Goal: Find contact information: Find contact information

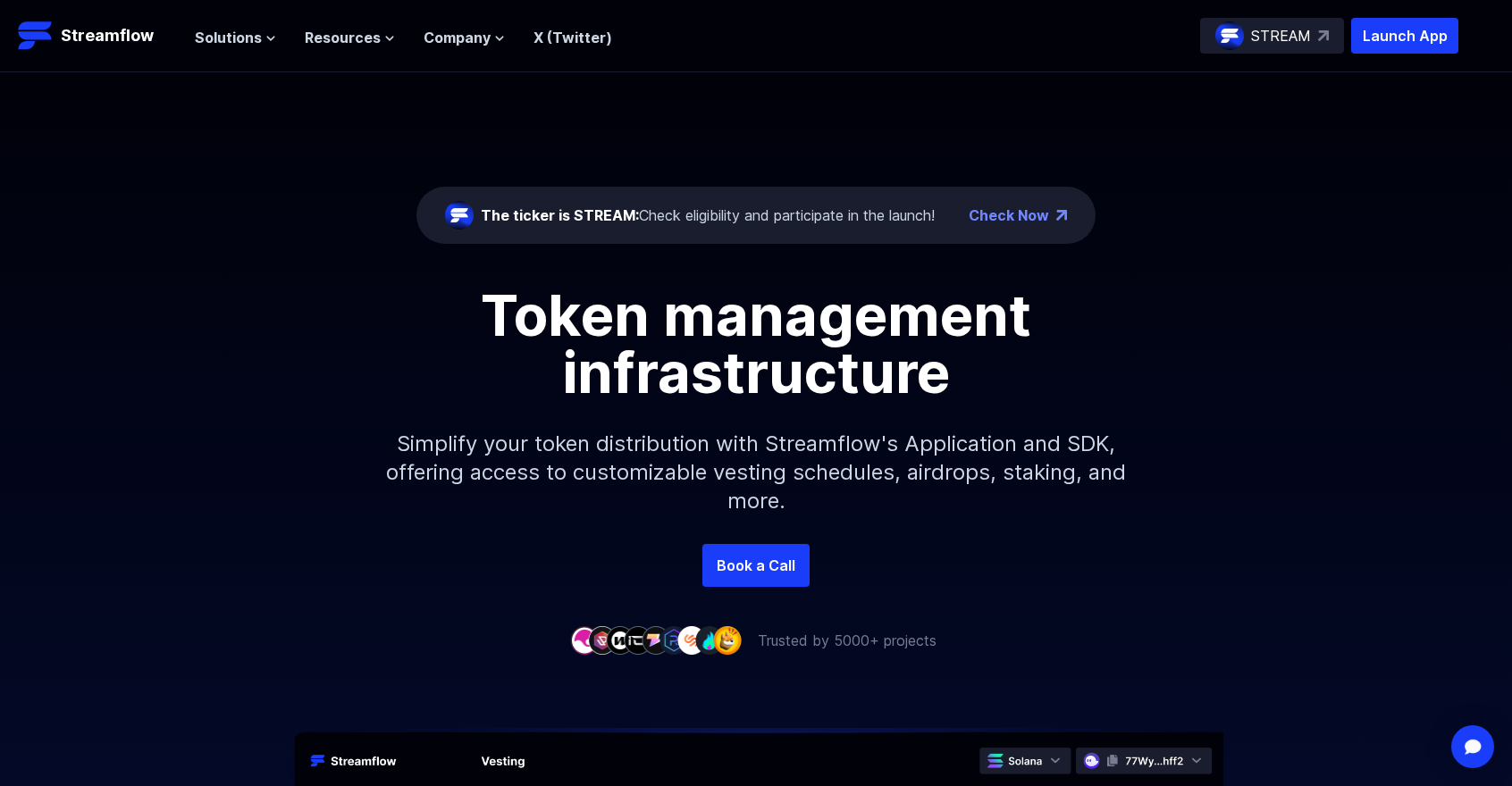
click at [1297, 28] on p "STREAM" at bounding box center [1281, 35] width 60 height 21
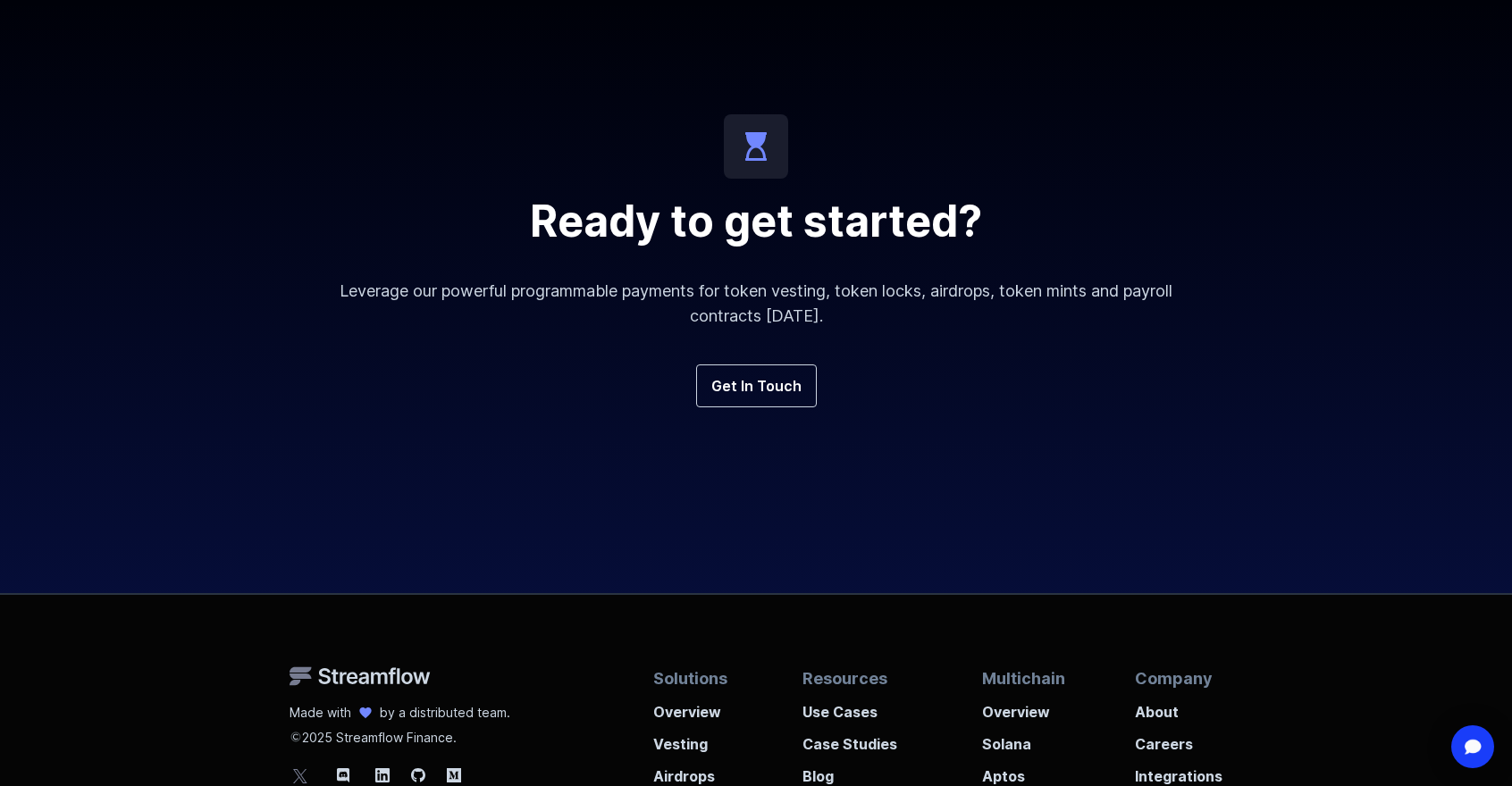
scroll to position [6340, 0]
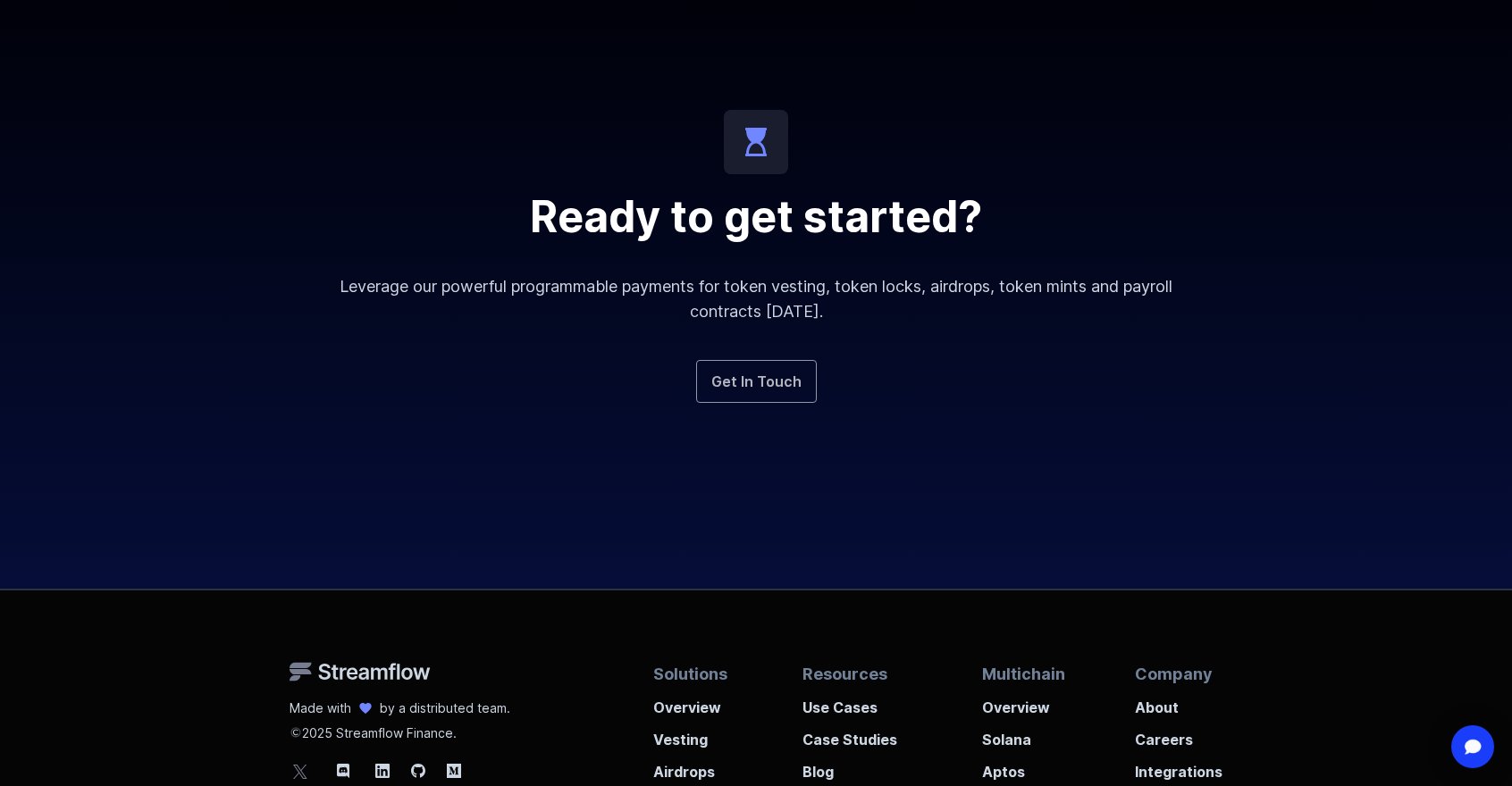
click at [758, 379] on link "Get In Touch" at bounding box center [756, 381] width 120 height 43
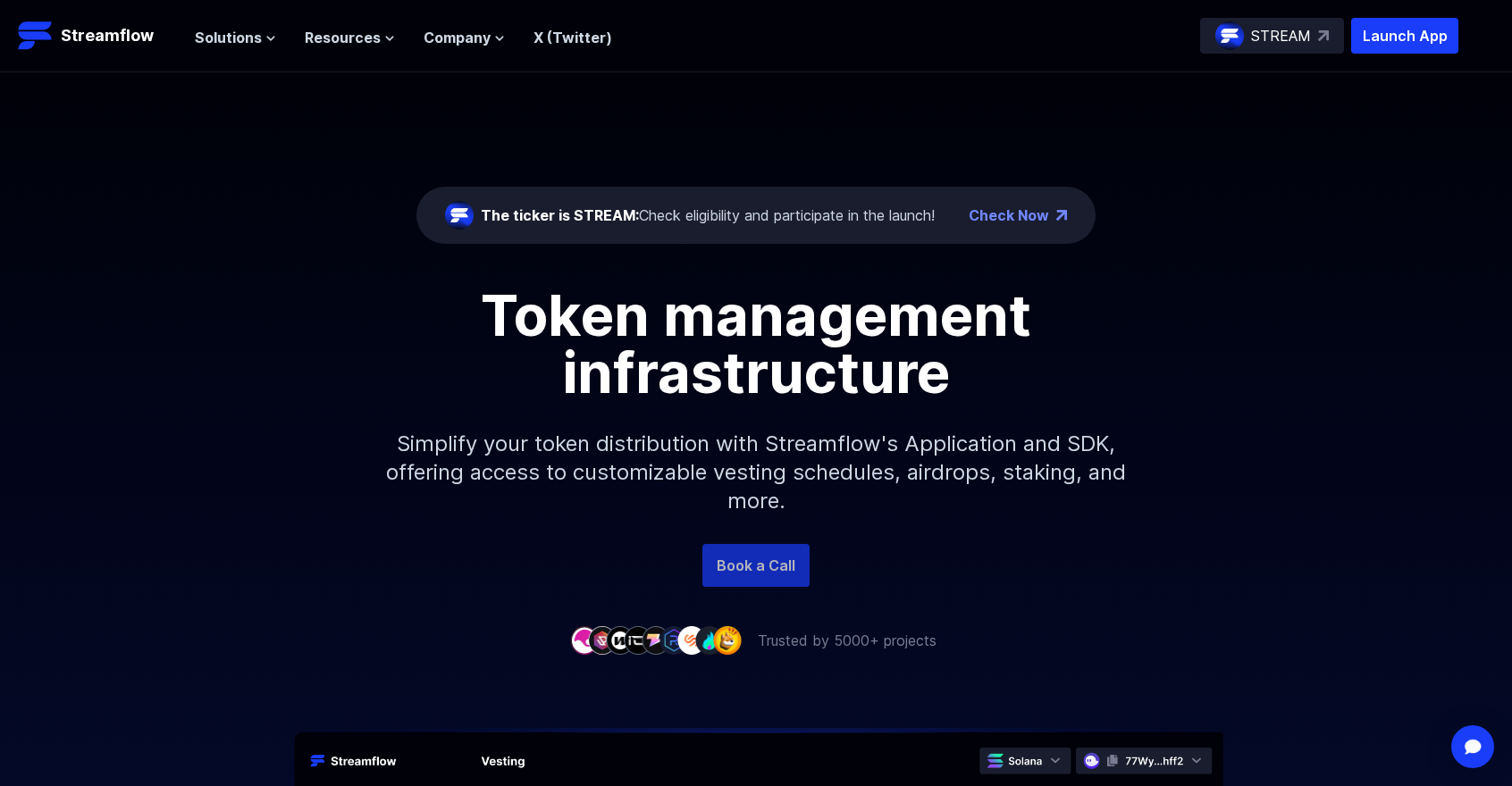
click at [758, 558] on link "Book a Call" at bounding box center [756, 565] width 107 height 43
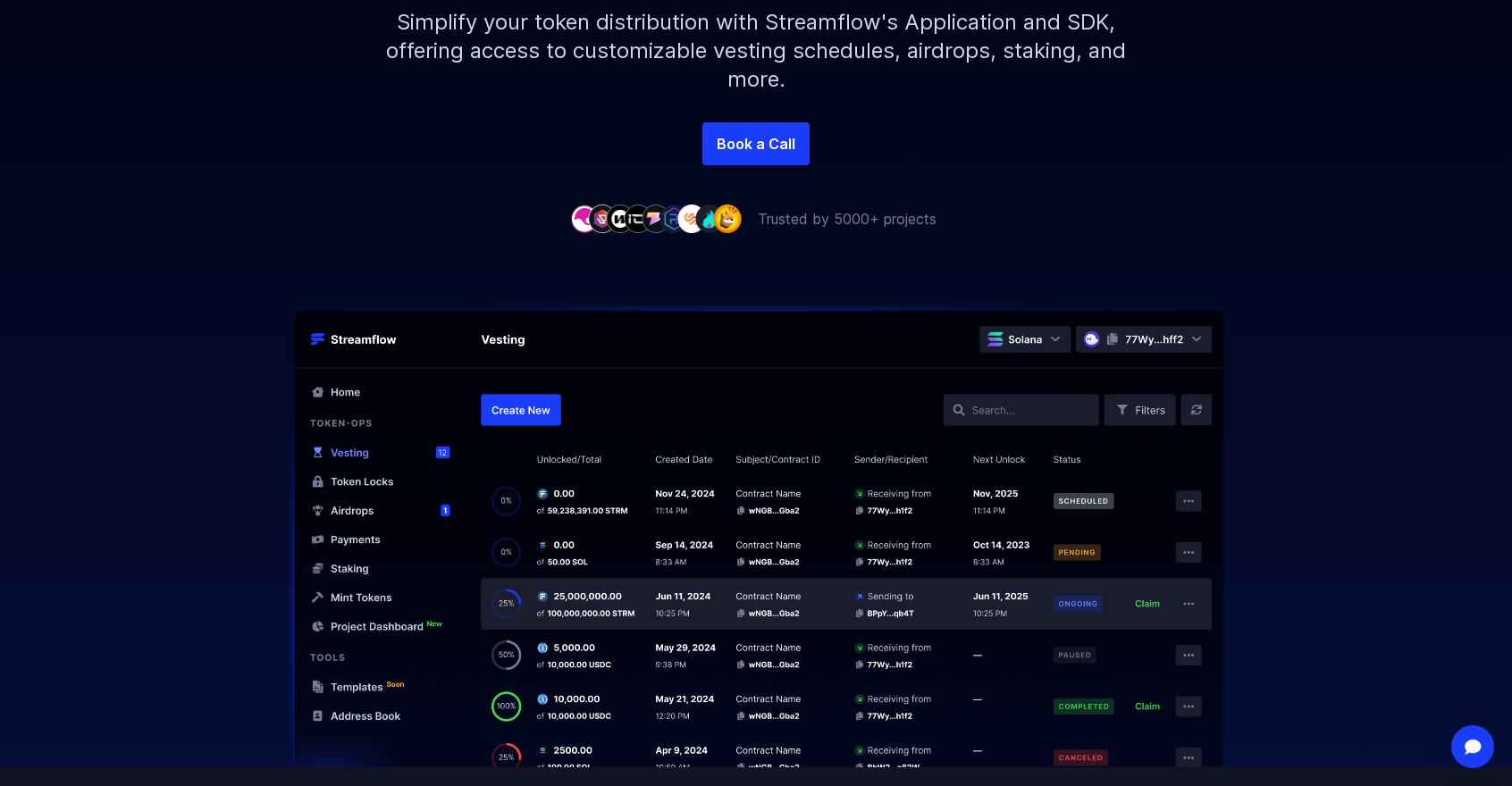
scroll to position [447, 0]
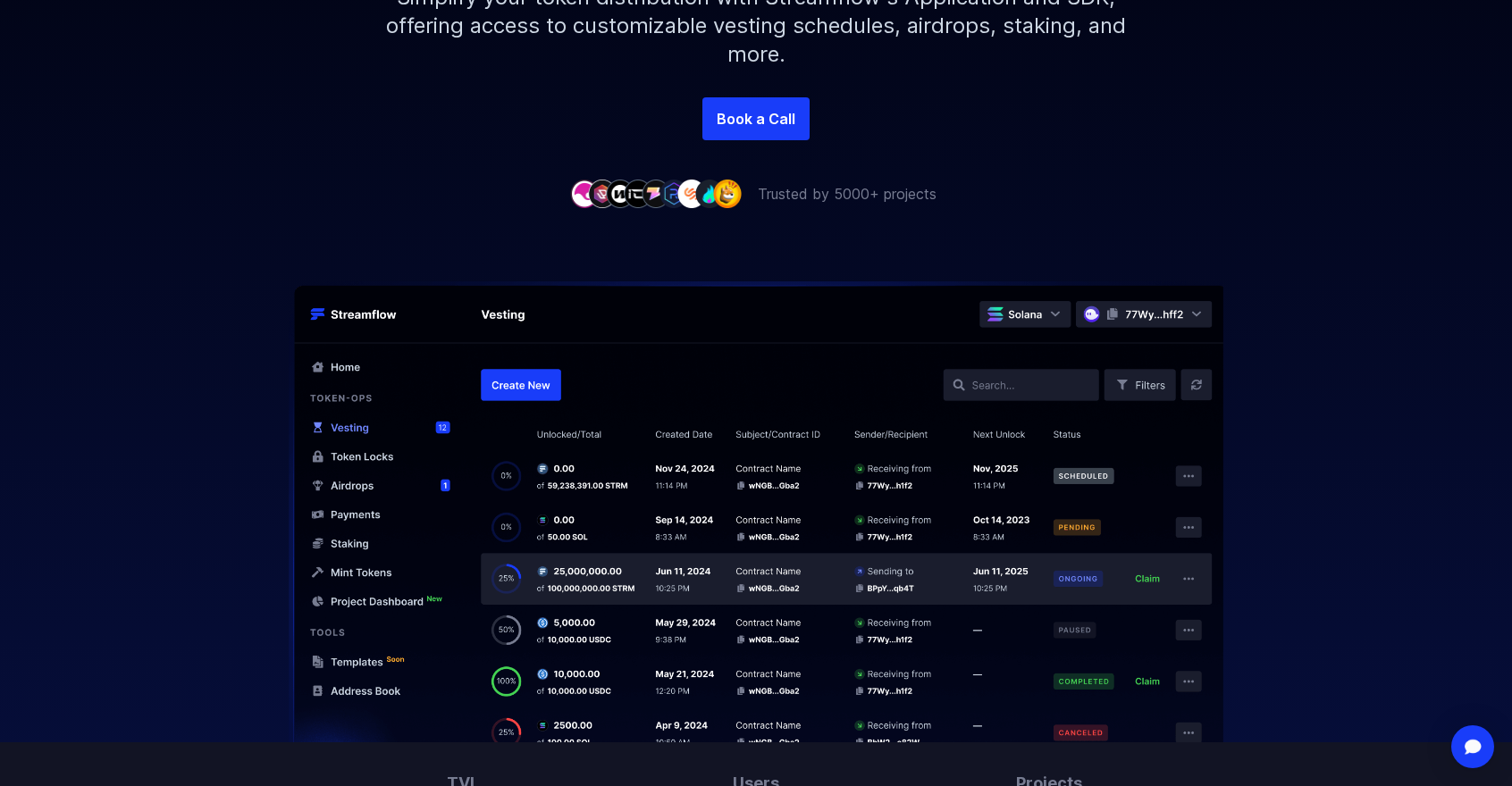
click at [695, 427] on img at bounding box center [756, 512] width 1144 height 461
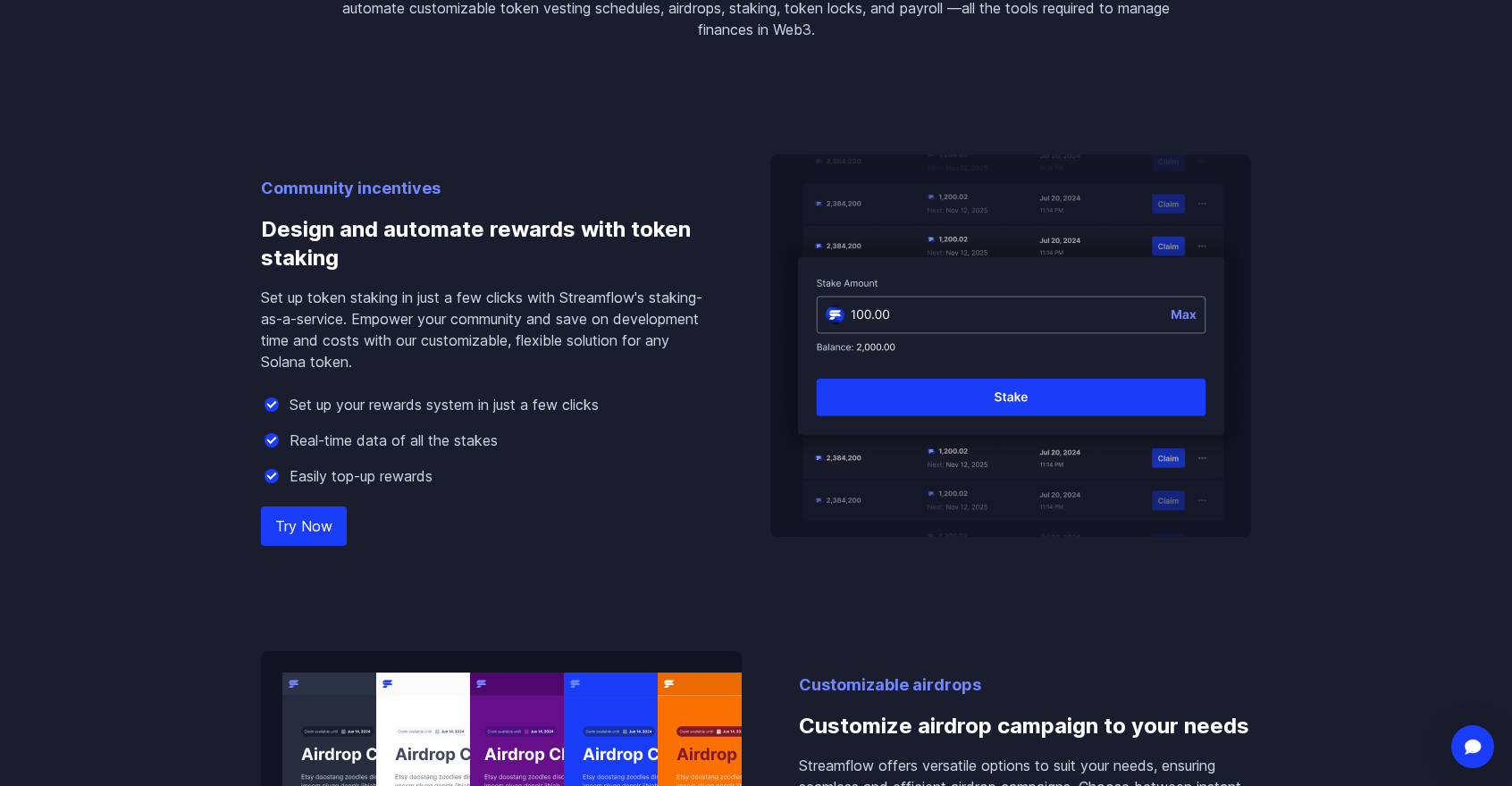
scroll to position [1607, 0]
